Goal: Find specific page/section: Find specific page/section

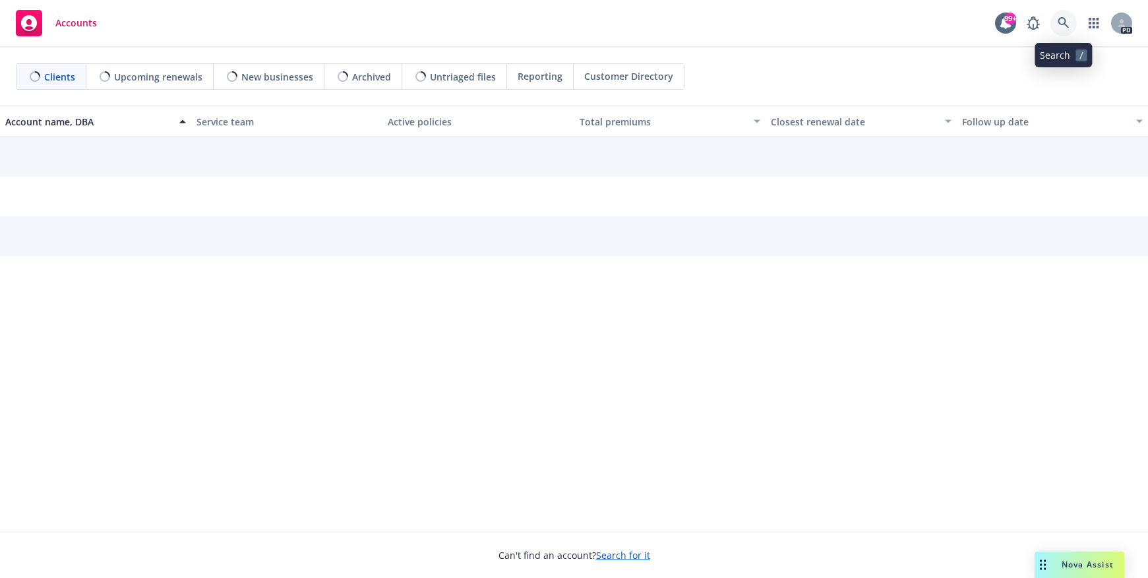
click at [1061, 25] on icon at bounding box center [1064, 23] width 12 height 12
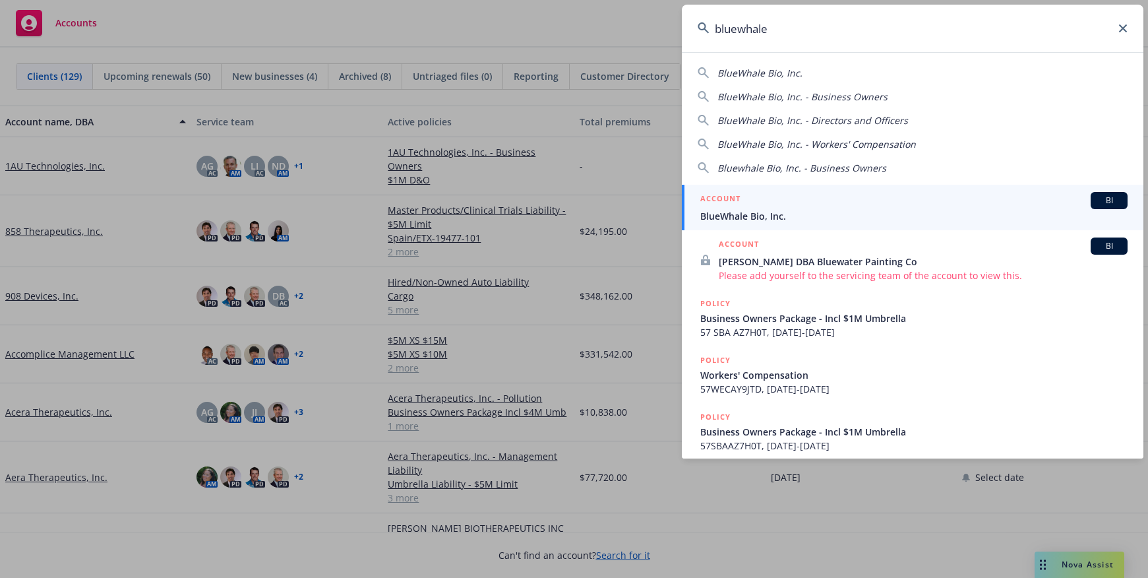
type input "bluewhale"
click at [786, 211] on span "BlueWhale Bio, Inc." at bounding box center [913, 216] width 427 height 14
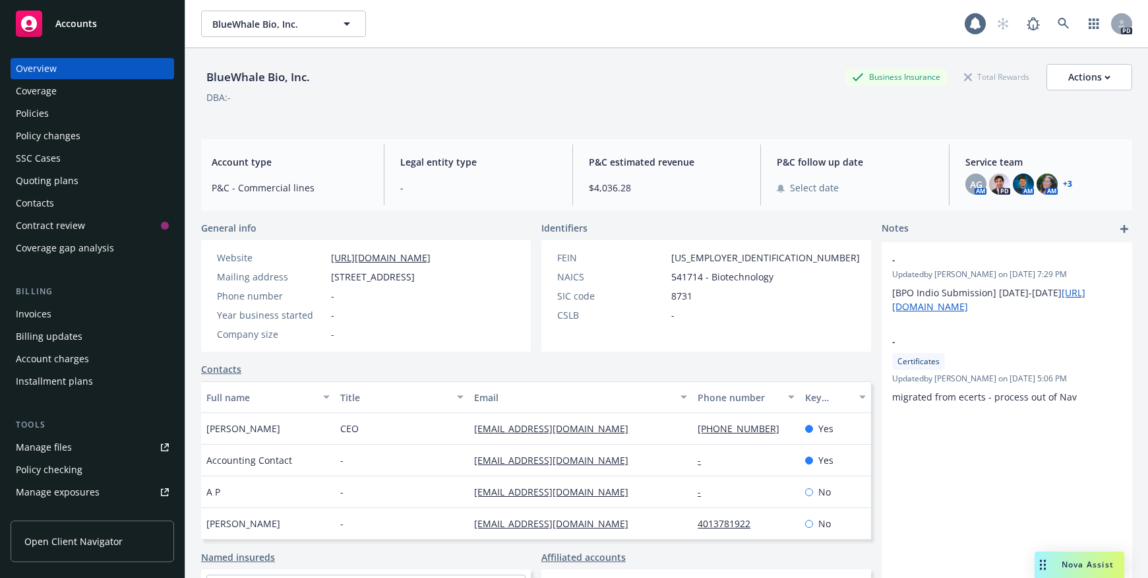
click at [18, 108] on div "Policies" at bounding box center [32, 113] width 33 height 21
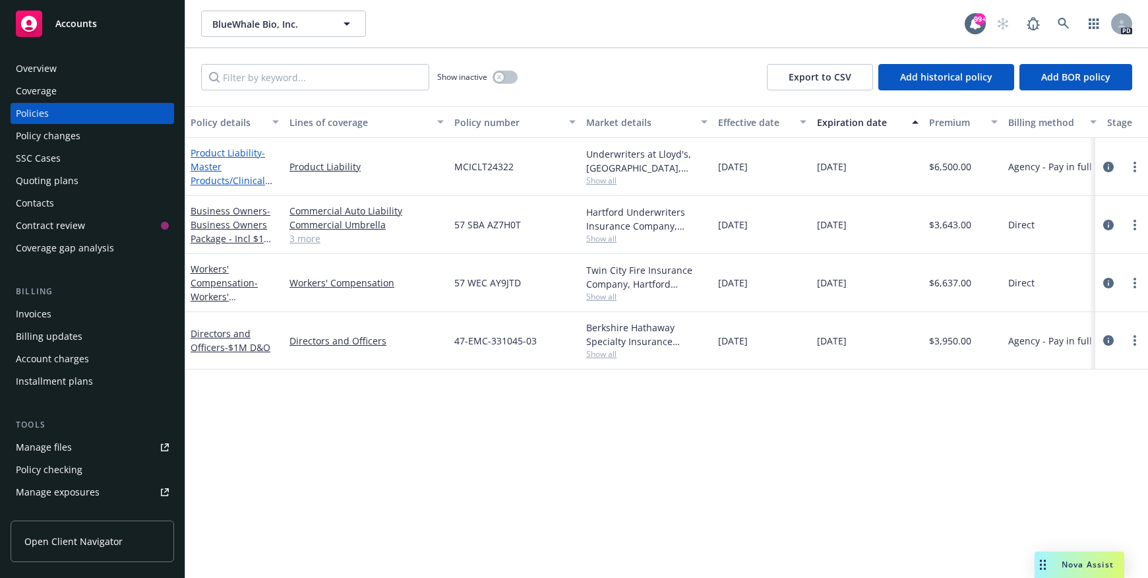
click at [232, 152] on link "Product Liability - Master Products/Clinical Trials Liability - $3M Limit" at bounding box center [228, 180] width 75 height 68
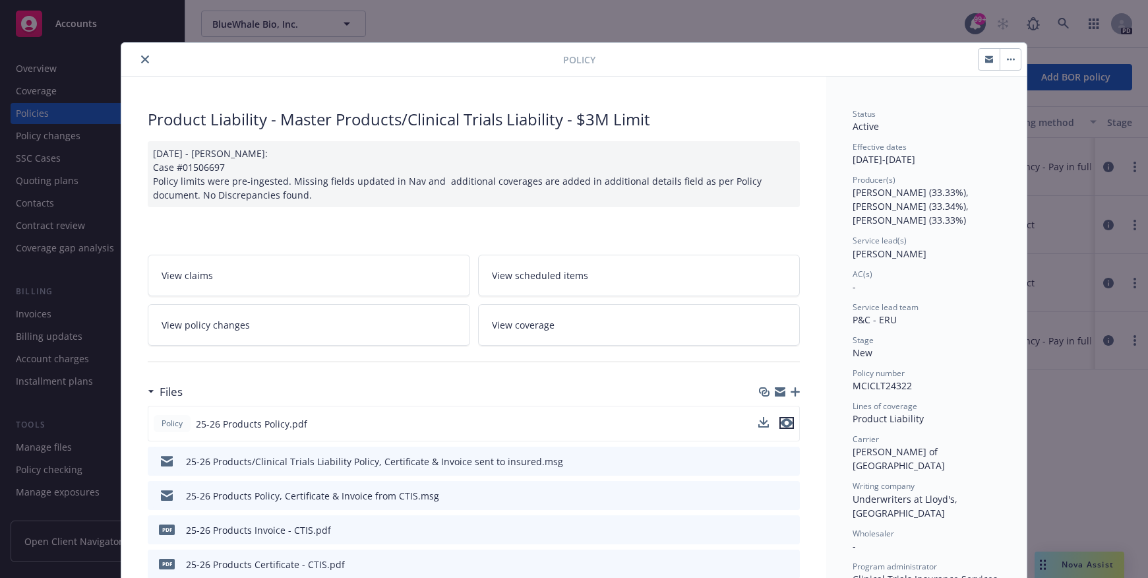
click at [781, 422] on icon "preview file" at bounding box center [787, 422] width 12 height 9
